Goal: Information Seeking & Learning: Learn about a topic

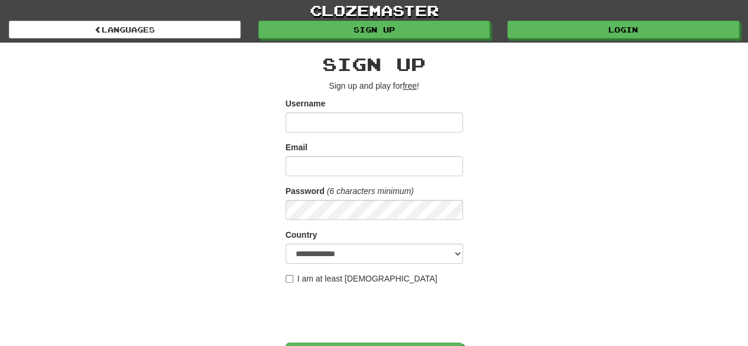
type input "**********"
click at [348, 163] on input "Email" at bounding box center [374, 166] width 177 height 20
type input "**********"
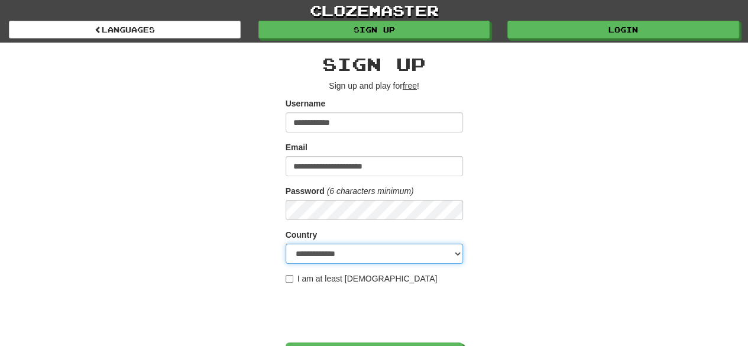
select select "**"
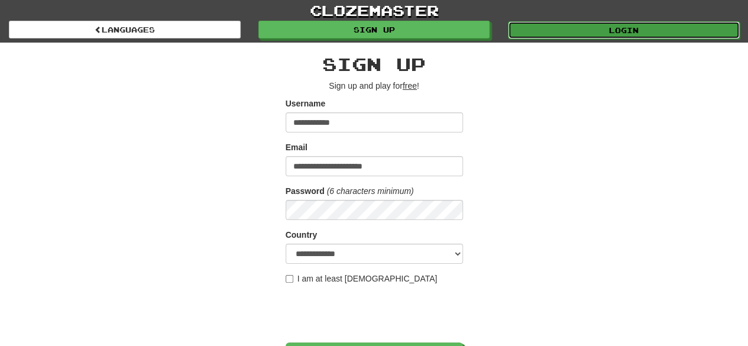
click at [593, 27] on link "Login" at bounding box center [624, 30] width 232 height 18
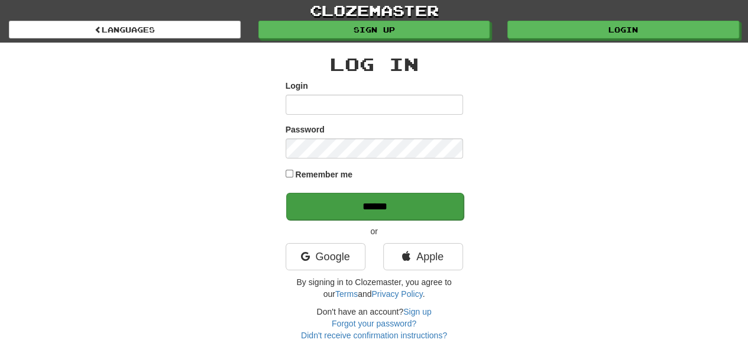
type input "**********"
click at [368, 195] on input "******" at bounding box center [374, 206] width 177 height 27
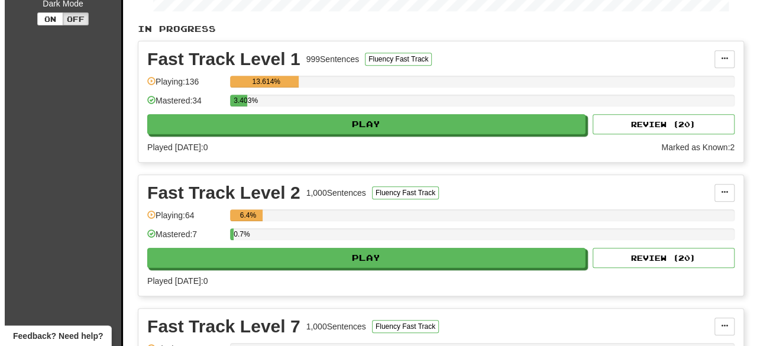
scroll to position [270, 0]
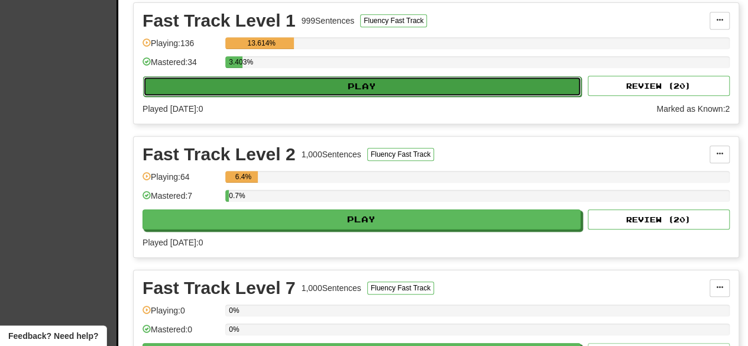
click at [368, 80] on button "Play" at bounding box center [362, 86] width 438 height 20
select select "**"
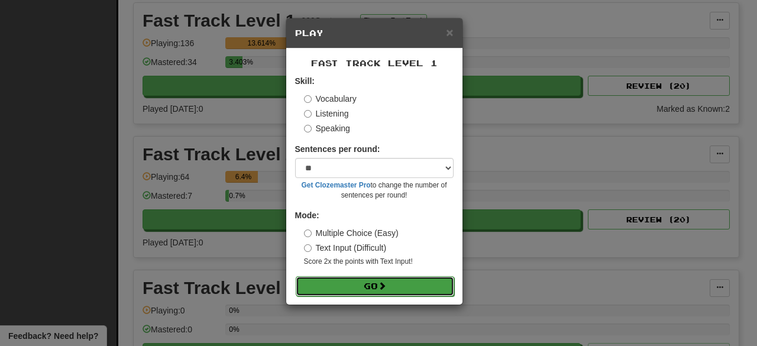
click at [370, 286] on button "Go" at bounding box center [375, 286] width 159 height 20
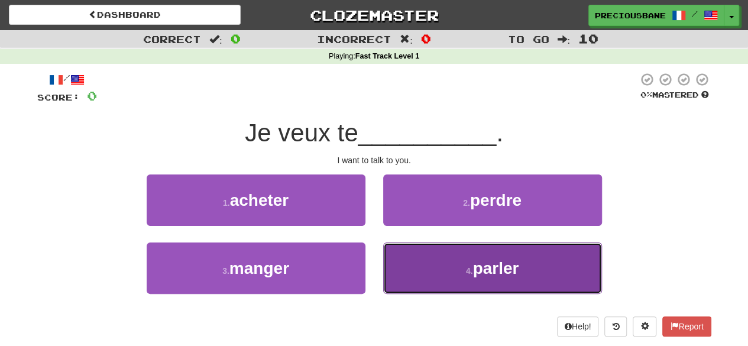
click at [437, 274] on button "4 . parler" at bounding box center [492, 268] width 219 height 51
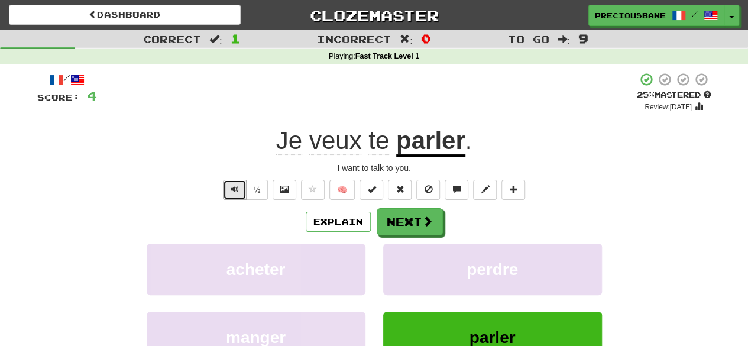
click at [235, 185] on span "Text-to-speech controls" at bounding box center [235, 189] width 8 height 8
click at [240, 189] on button "Text-to-speech controls" at bounding box center [235, 190] width 24 height 20
click at [238, 183] on button "Text-to-speech controls" at bounding box center [235, 190] width 24 height 20
click at [428, 217] on span at bounding box center [428, 221] width 11 height 11
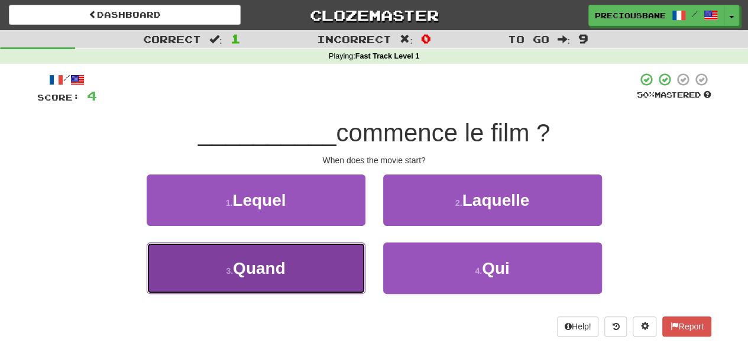
click at [305, 262] on button "3 . Quand" at bounding box center [256, 268] width 219 height 51
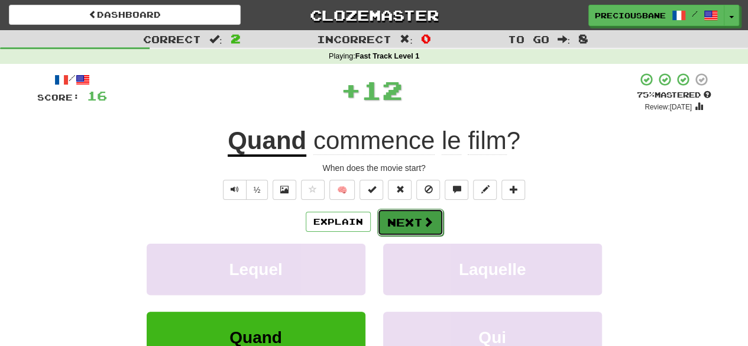
click at [409, 219] on button "Next" at bounding box center [410, 222] width 66 height 27
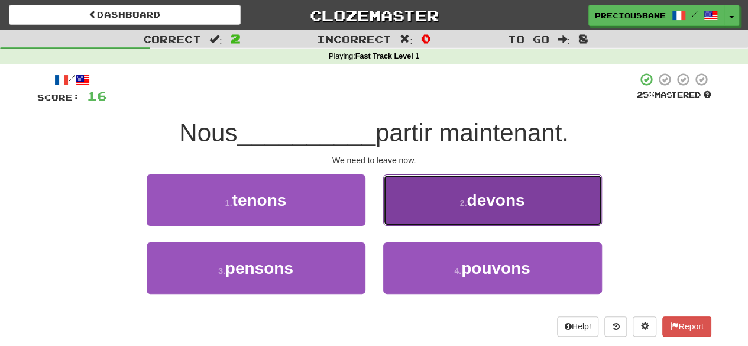
click at [440, 195] on button "2 . devons" at bounding box center [492, 199] width 219 height 51
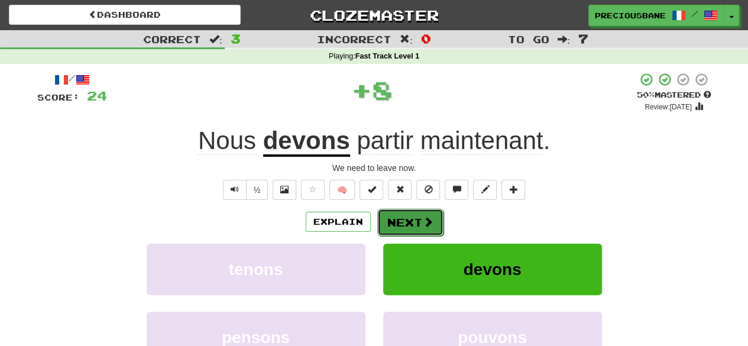
click at [424, 218] on span at bounding box center [428, 221] width 11 height 11
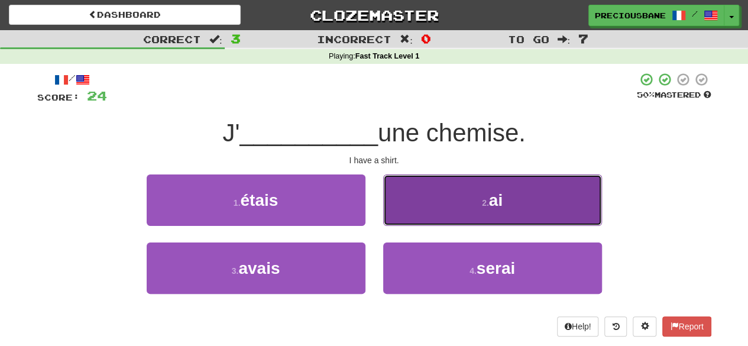
click at [479, 208] on button "2 . ai" at bounding box center [492, 199] width 219 height 51
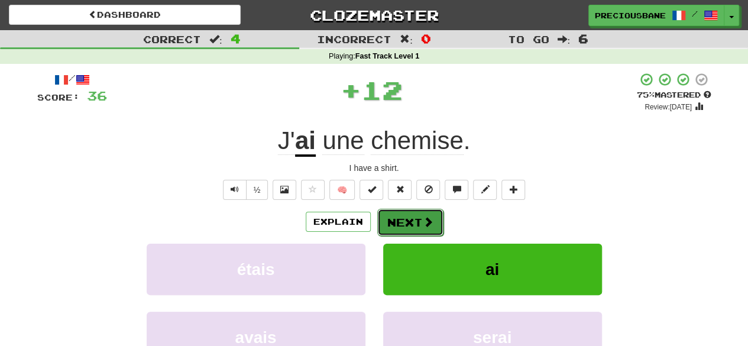
click at [413, 223] on button "Next" at bounding box center [410, 222] width 66 height 27
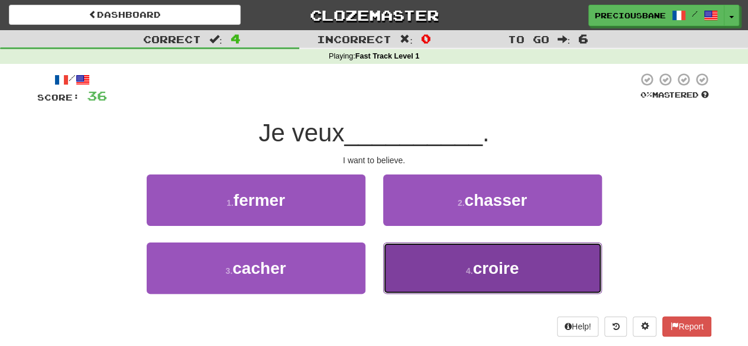
click at [444, 286] on button "4 . croire" at bounding box center [492, 268] width 219 height 51
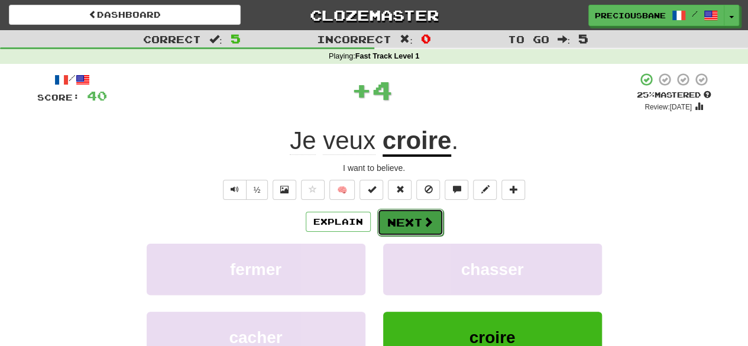
click at [408, 218] on button "Next" at bounding box center [410, 222] width 66 height 27
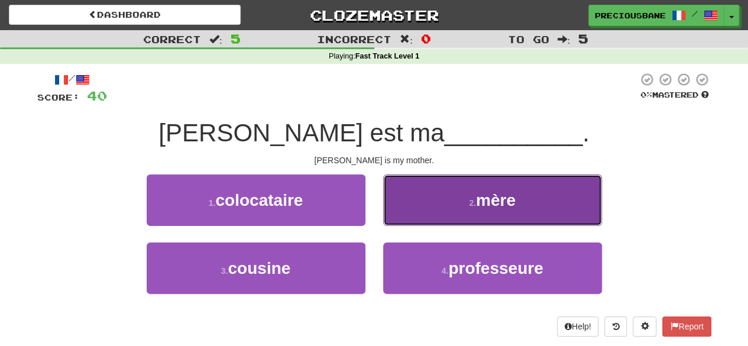
click at [470, 193] on button "2 . mère" at bounding box center [492, 199] width 219 height 51
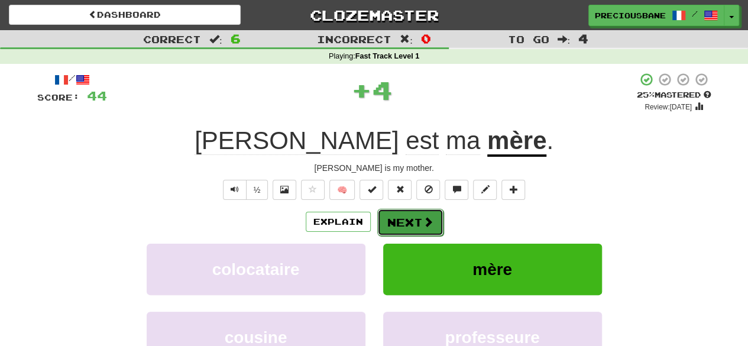
click at [396, 218] on button "Next" at bounding box center [410, 222] width 66 height 27
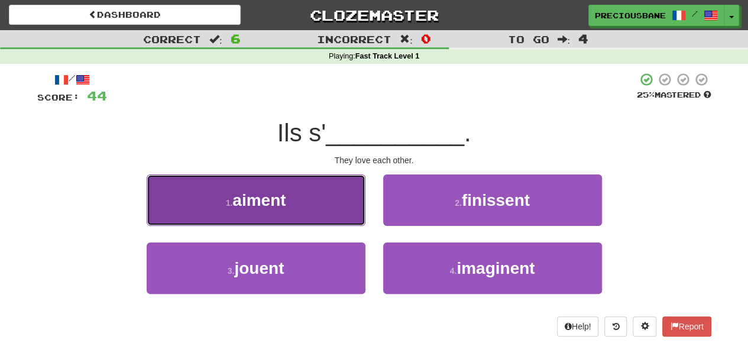
click at [315, 202] on button "1 . aiment" at bounding box center [256, 199] width 219 height 51
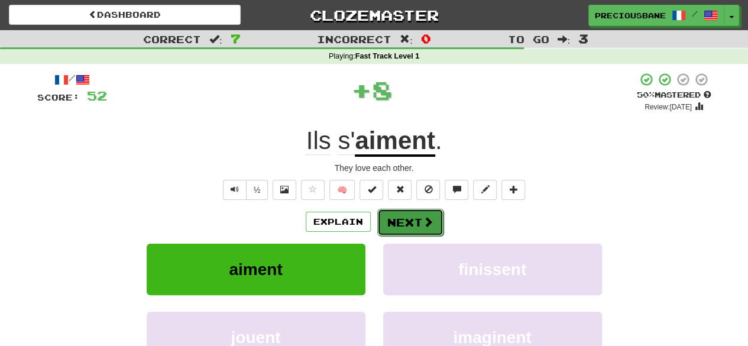
click at [428, 214] on button "Next" at bounding box center [410, 222] width 66 height 27
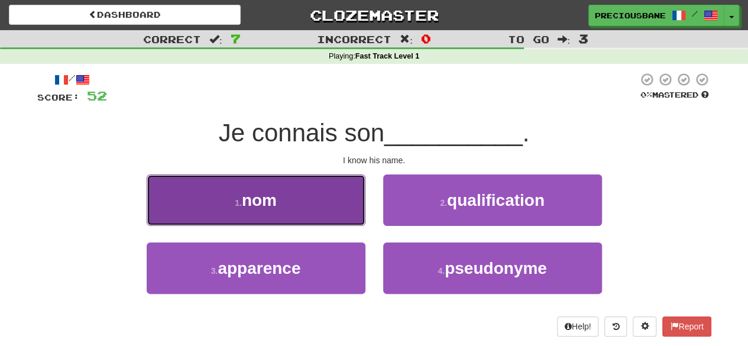
click at [305, 219] on button "1 . nom" at bounding box center [256, 199] width 219 height 51
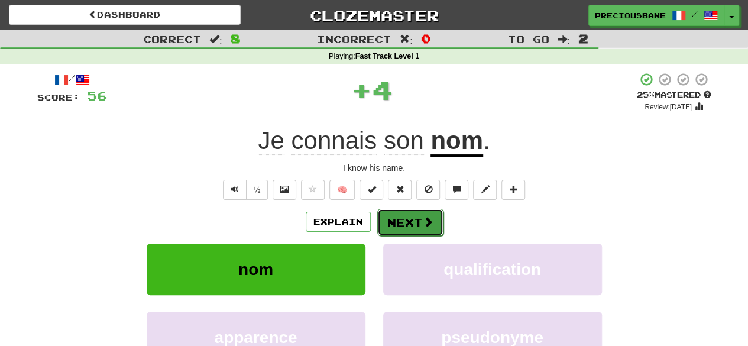
click at [418, 218] on button "Next" at bounding box center [410, 222] width 66 height 27
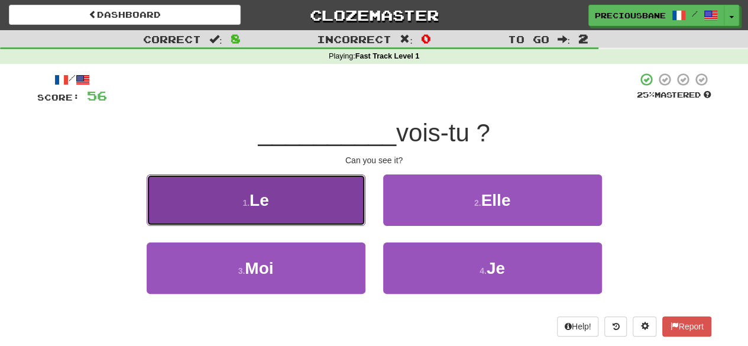
click at [285, 213] on button "1 . Le" at bounding box center [256, 199] width 219 height 51
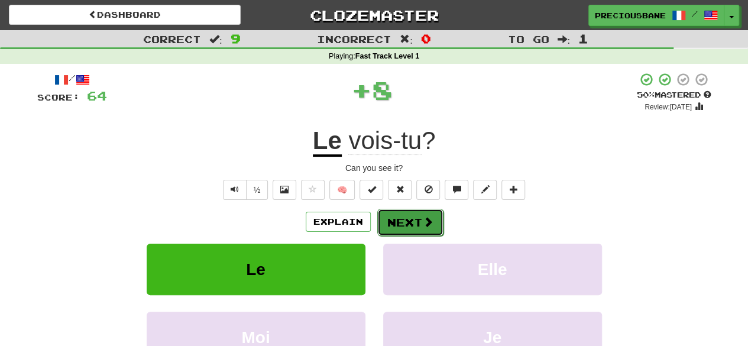
click at [415, 215] on button "Next" at bounding box center [410, 222] width 66 height 27
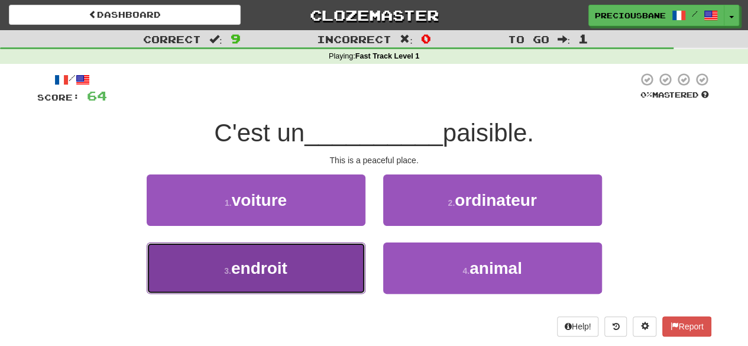
click at [279, 265] on span "endroit" at bounding box center [259, 268] width 56 height 18
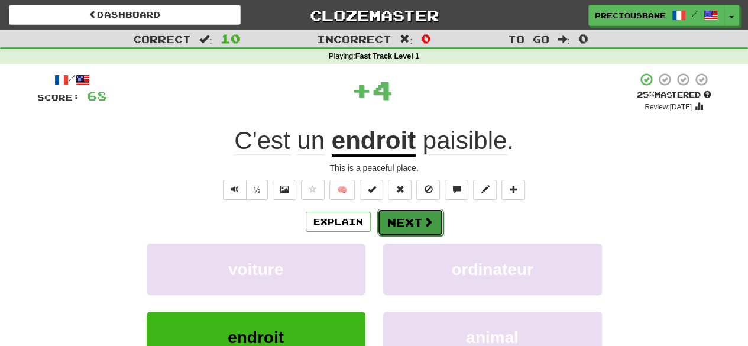
click at [410, 213] on button "Next" at bounding box center [410, 222] width 66 height 27
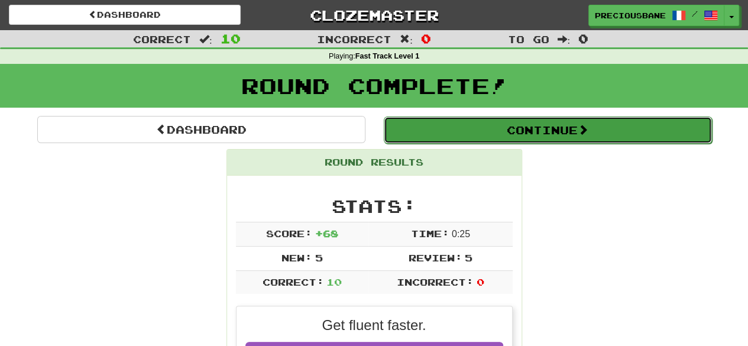
click at [512, 134] on button "Continue" at bounding box center [548, 130] width 328 height 27
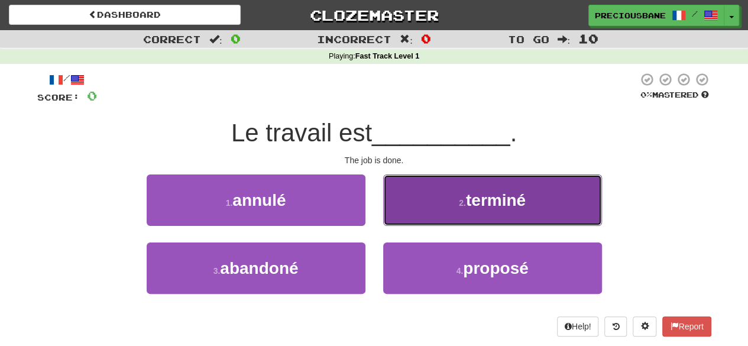
click at [474, 207] on span "terminé" at bounding box center [496, 200] width 60 height 18
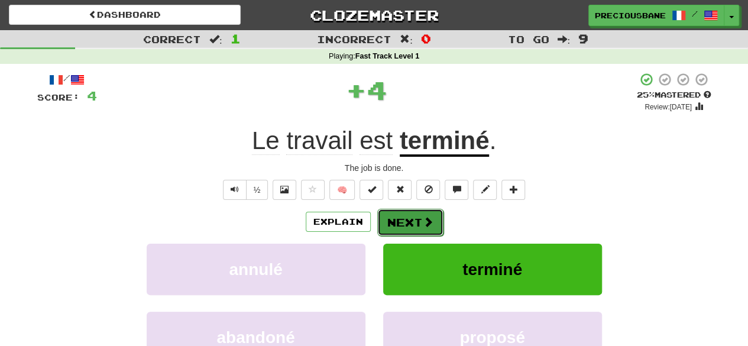
click at [420, 228] on button "Next" at bounding box center [410, 222] width 66 height 27
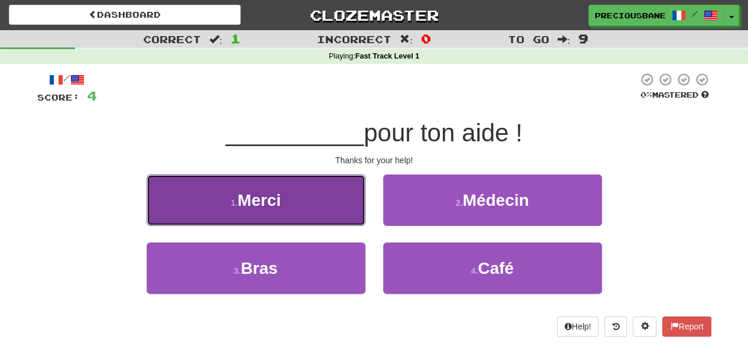
click at [295, 199] on button "1 . Merci" at bounding box center [256, 199] width 219 height 51
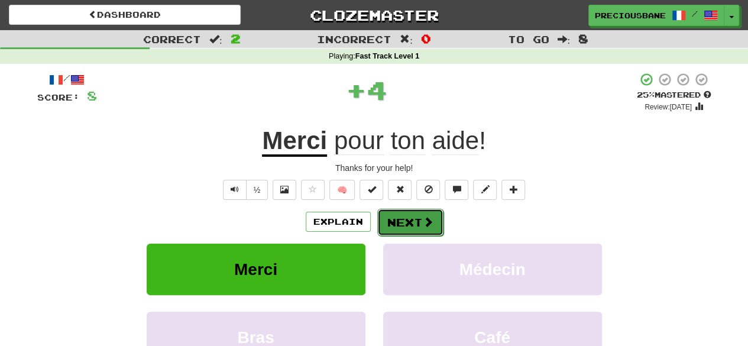
click at [411, 219] on button "Next" at bounding box center [410, 222] width 66 height 27
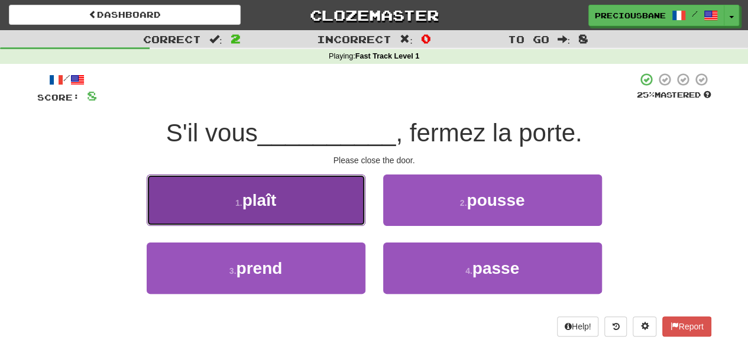
click at [310, 216] on button "1 . plaît" at bounding box center [256, 199] width 219 height 51
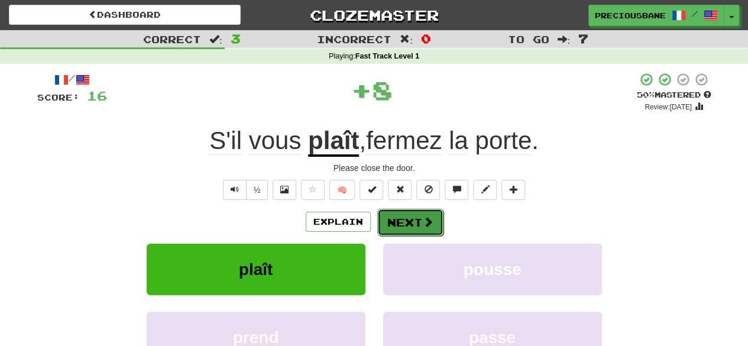
click at [405, 219] on button "Next" at bounding box center [410, 222] width 66 height 27
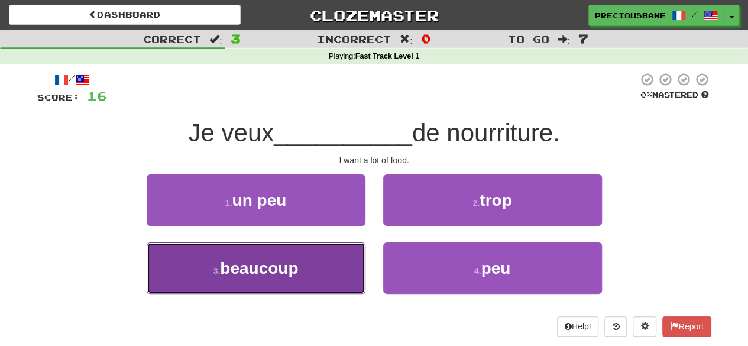
click at [321, 268] on button "3 . beaucoup" at bounding box center [256, 268] width 219 height 51
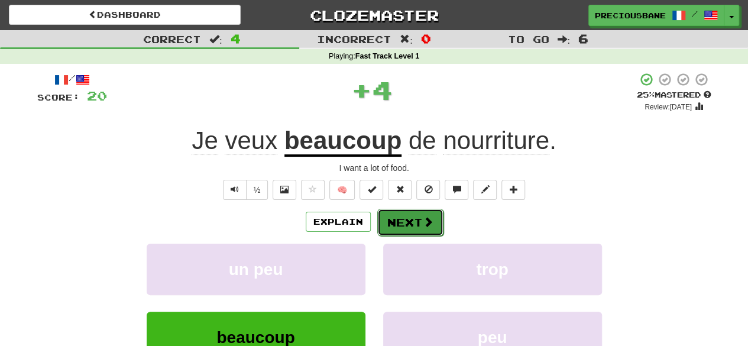
click at [412, 220] on button "Next" at bounding box center [410, 222] width 66 height 27
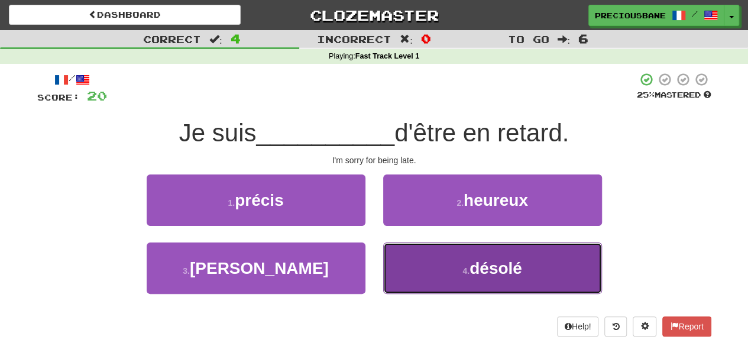
click at [442, 277] on button "4 . désolé" at bounding box center [492, 268] width 219 height 51
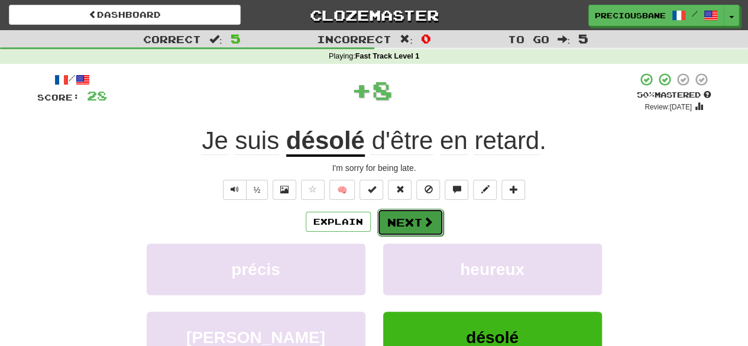
click at [399, 214] on button "Next" at bounding box center [410, 222] width 66 height 27
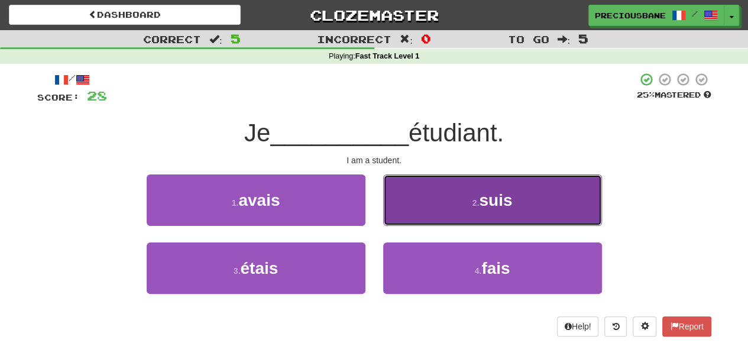
click at [438, 203] on button "2 . suis" at bounding box center [492, 199] width 219 height 51
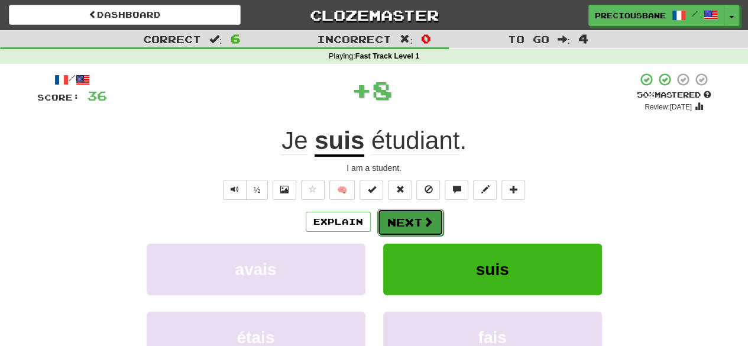
click at [405, 225] on button "Next" at bounding box center [410, 222] width 66 height 27
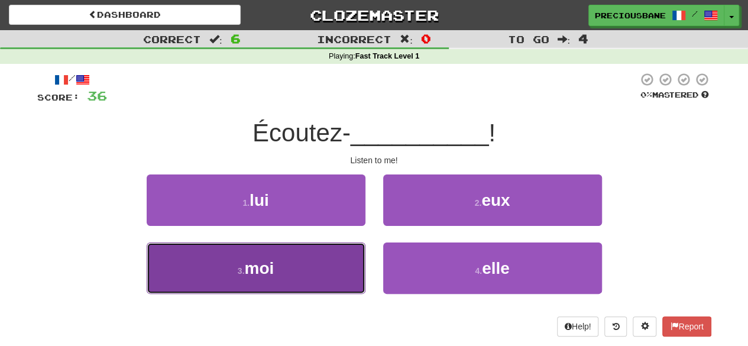
click at [309, 266] on button "3 . moi" at bounding box center [256, 268] width 219 height 51
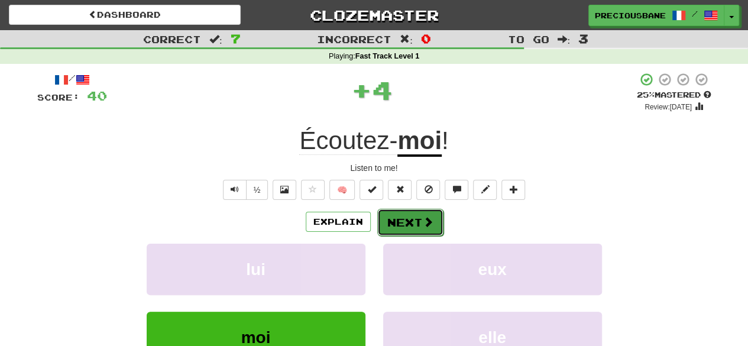
click at [419, 217] on button "Next" at bounding box center [410, 222] width 66 height 27
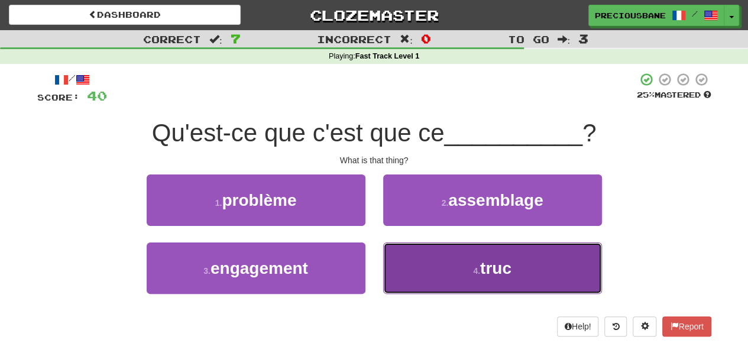
click at [437, 264] on button "4 . truc" at bounding box center [492, 268] width 219 height 51
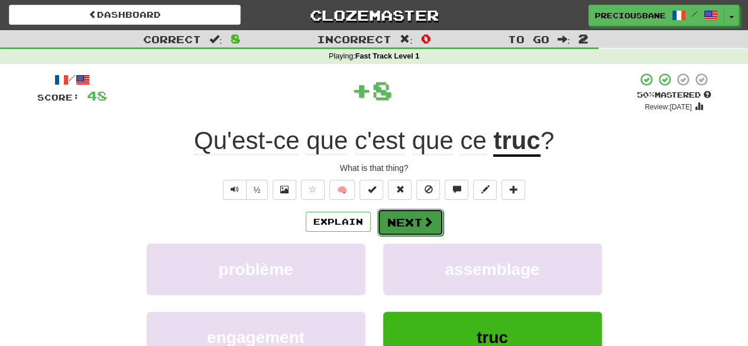
click at [406, 218] on button "Next" at bounding box center [410, 222] width 66 height 27
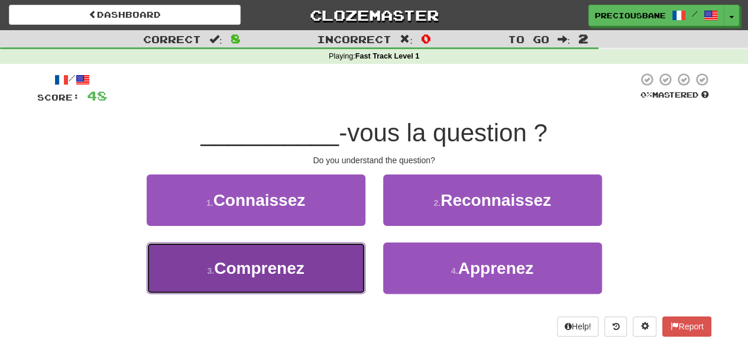
click at [311, 263] on button "3 . Comprenez" at bounding box center [256, 268] width 219 height 51
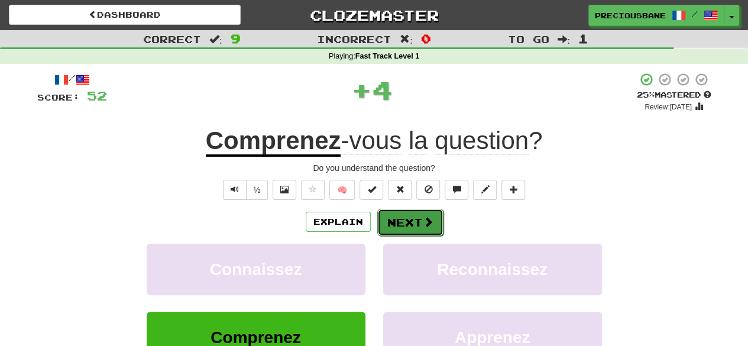
click at [413, 221] on button "Next" at bounding box center [410, 222] width 66 height 27
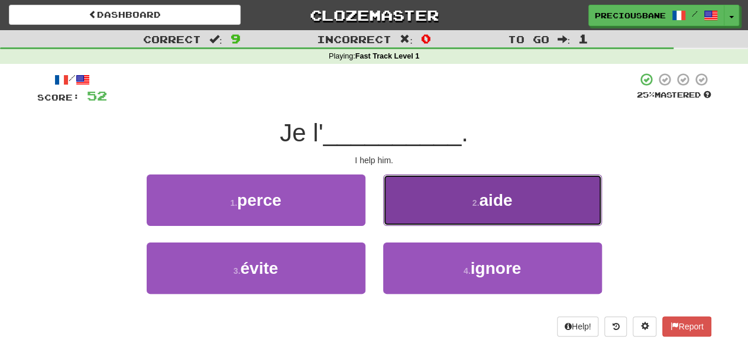
click at [450, 220] on button "2 . aide" at bounding box center [492, 199] width 219 height 51
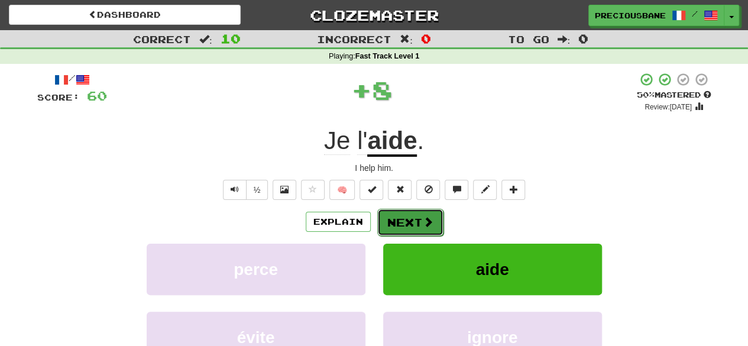
click at [413, 231] on button "Next" at bounding box center [410, 222] width 66 height 27
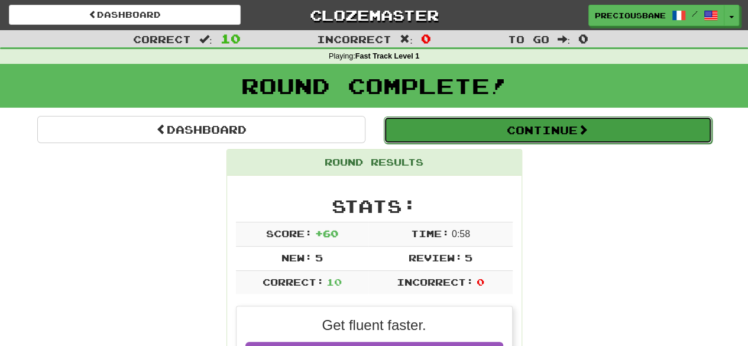
click at [541, 129] on button "Continue" at bounding box center [548, 130] width 328 height 27
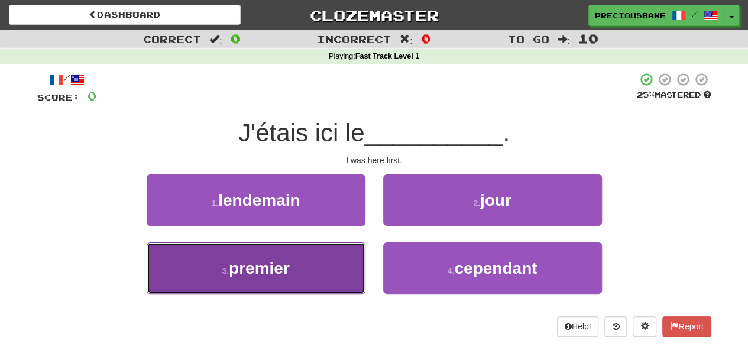
click at [308, 274] on button "3 . premier" at bounding box center [256, 268] width 219 height 51
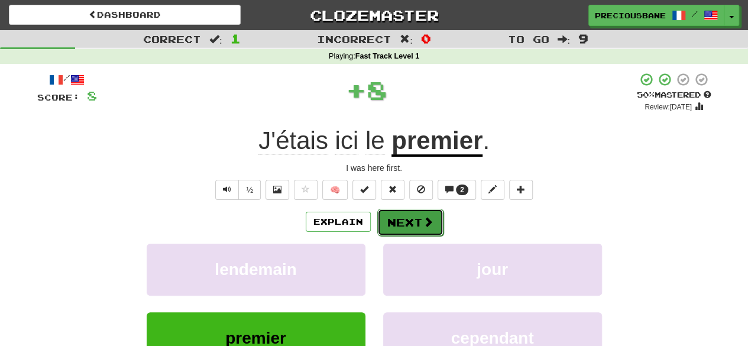
click at [403, 220] on button "Next" at bounding box center [410, 222] width 66 height 27
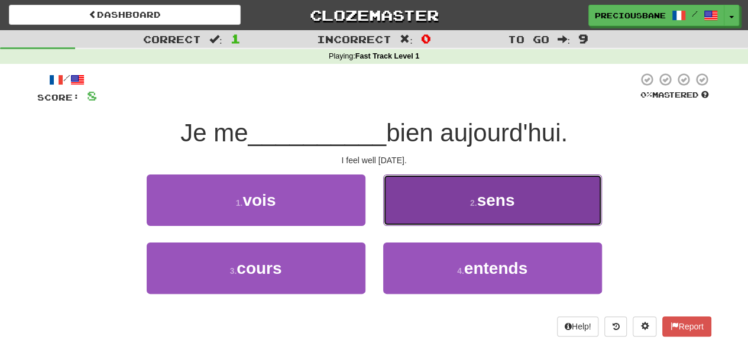
click at [424, 197] on button "2 . sens" at bounding box center [492, 199] width 219 height 51
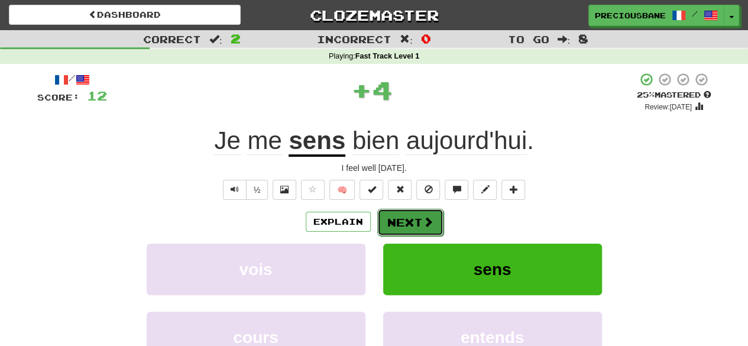
click at [398, 222] on button "Next" at bounding box center [410, 222] width 66 height 27
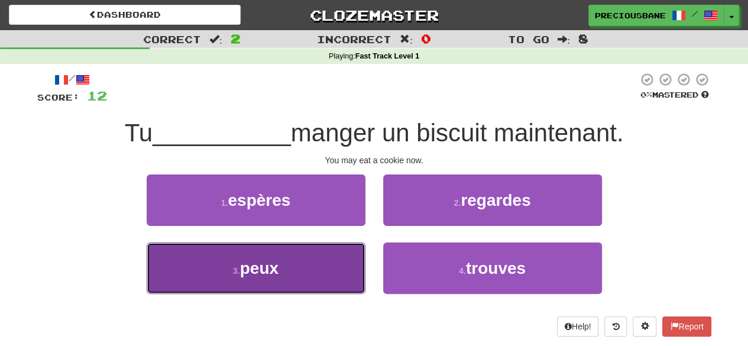
click at [324, 254] on button "3 . peux" at bounding box center [256, 268] width 219 height 51
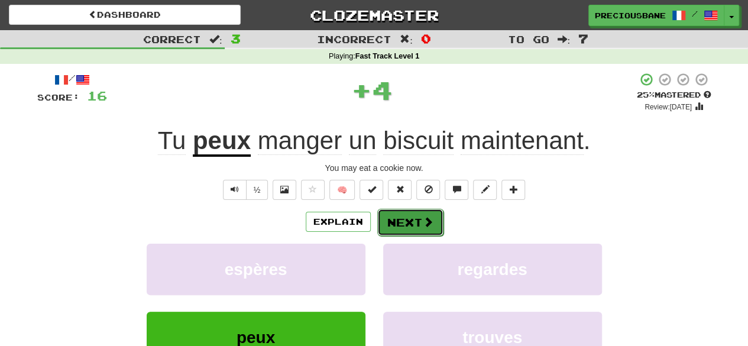
click at [416, 209] on button "Next" at bounding box center [410, 222] width 66 height 27
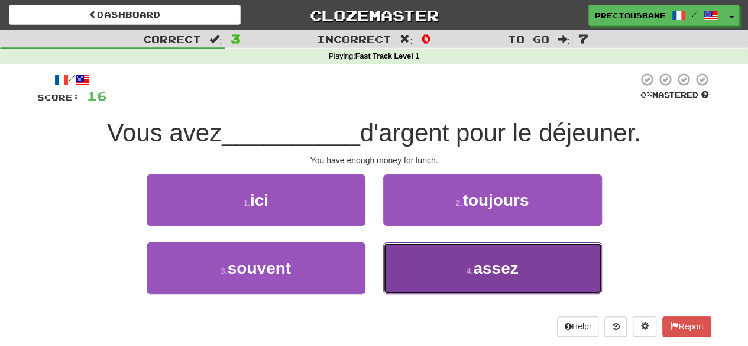
click at [437, 275] on button "4 . assez" at bounding box center [492, 268] width 219 height 51
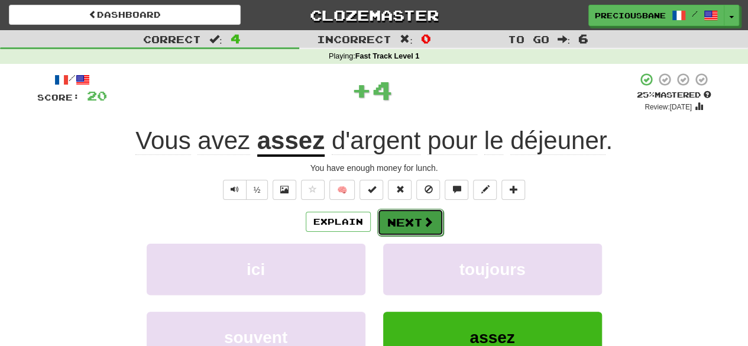
click at [401, 210] on button "Next" at bounding box center [410, 222] width 66 height 27
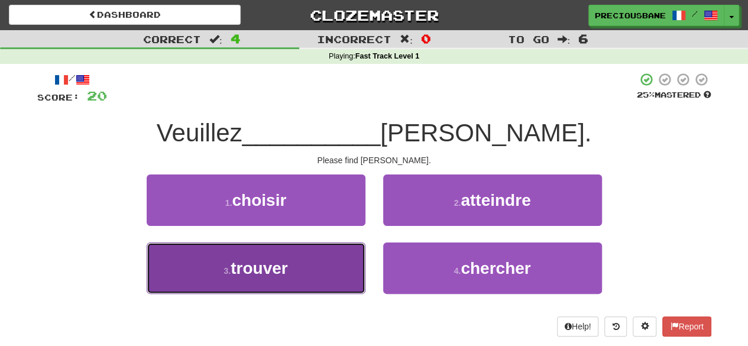
click at [334, 280] on button "3 . trouver" at bounding box center [256, 268] width 219 height 51
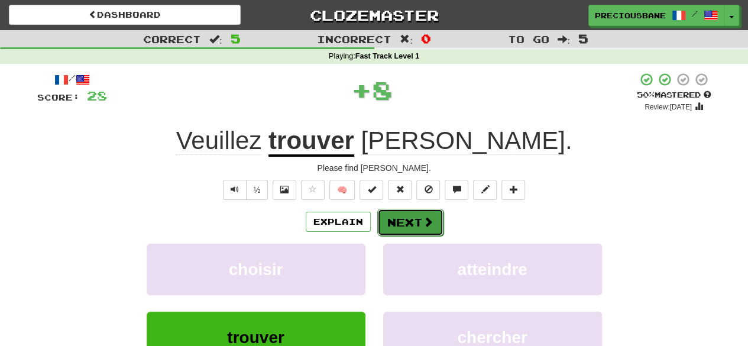
click at [425, 218] on span at bounding box center [428, 221] width 11 height 11
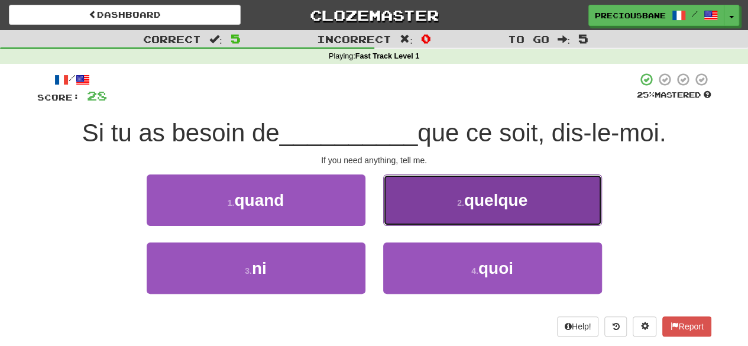
click at [458, 204] on small "2 ." at bounding box center [460, 202] width 7 height 9
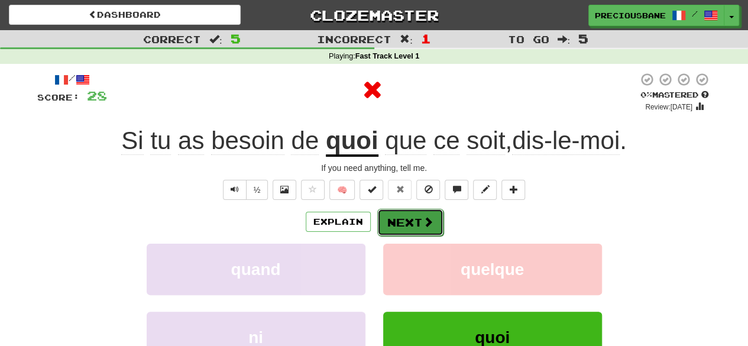
click at [397, 222] on button "Next" at bounding box center [410, 222] width 66 height 27
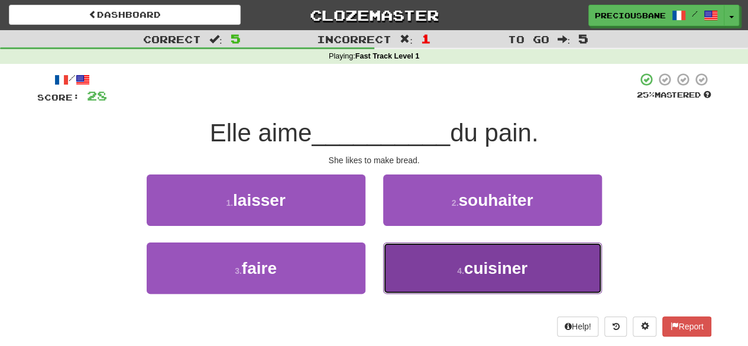
click at [439, 264] on button "4 . cuisiner" at bounding box center [492, 268] width 219 height 51
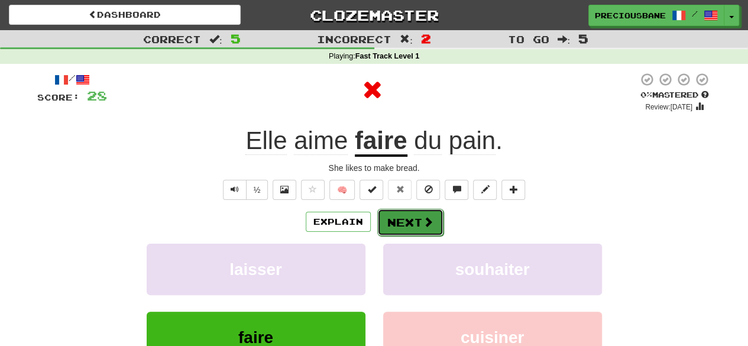
click at [419, 219] on button "Next" at bounding box center [410, 222] width 66 height 27
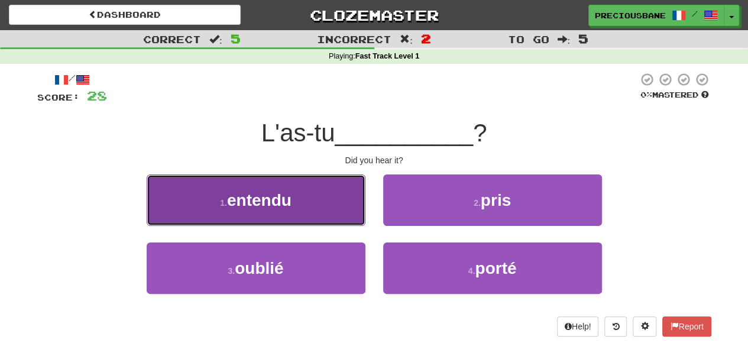
click at [347, 199] on button "1 . entendu" at bounding box center [256, 199] width 219 height 51
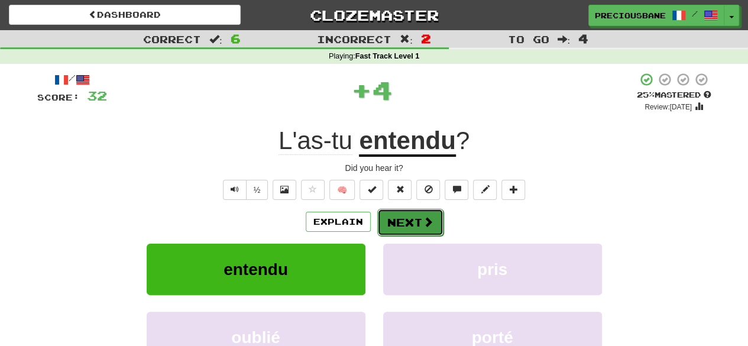
click at [429, 223] on span at bounding box center [428, 221] width 11 height 11
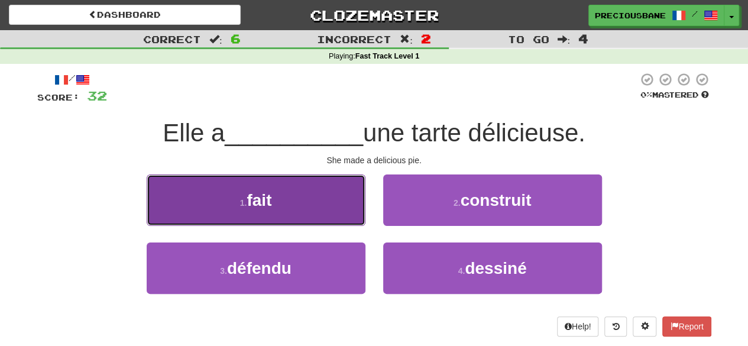
click at [352, 199] on button "1 . fait" at bounding box center [256, 199] width 219 height 51
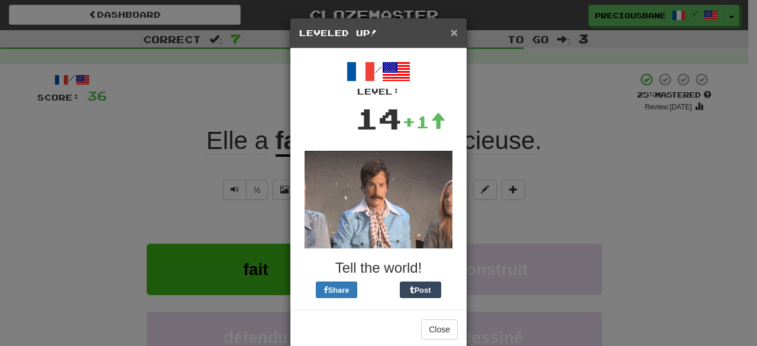
click at [451, 32] on span "×" at bounding box center [454, 32] width 7 height 14
